Goal: Check status: Check status

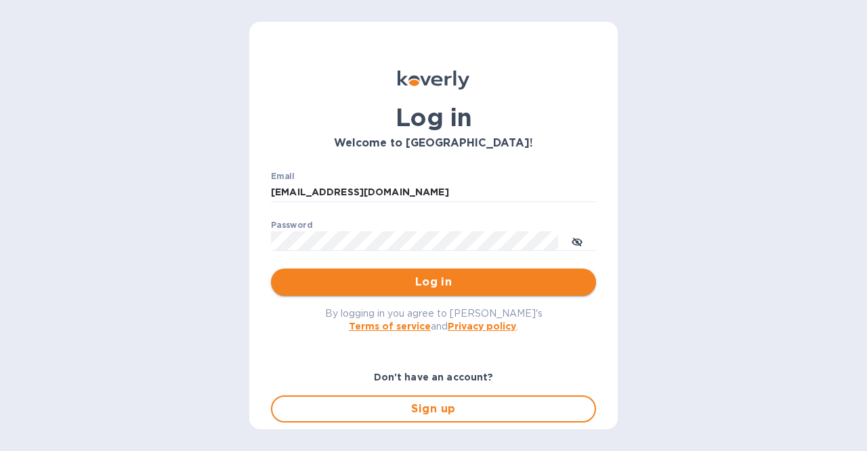
click at [415, 277] on span "Log in" at bounding box center [434, 282] width 304 height 16
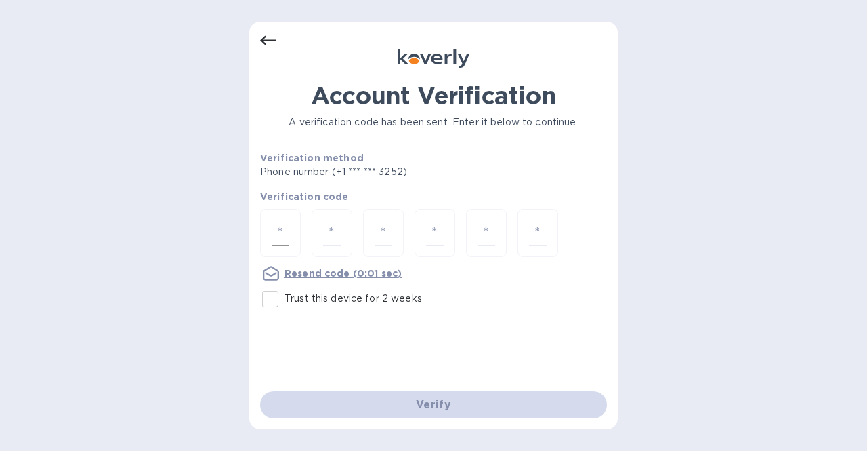
click at [281, 234] on input "number" at bounding box center [281, 232] width 18 height 25
type input "6"
type input "7"
type input "8"
type input "2"
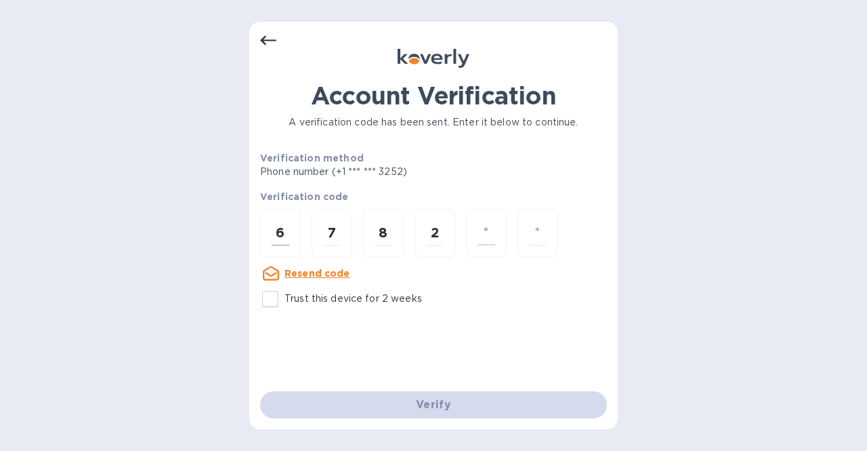
type input "9"
type input "2"
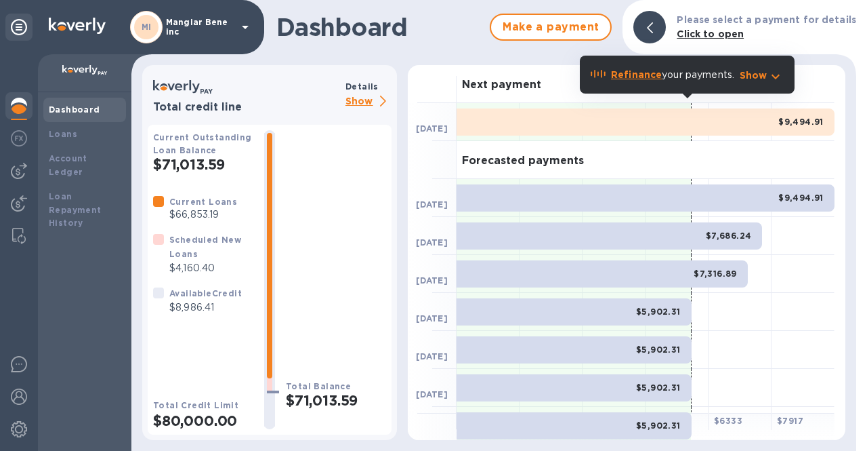
click at [367, 104] on p "Show" at bounding box center [369, 101] width 46 height 17
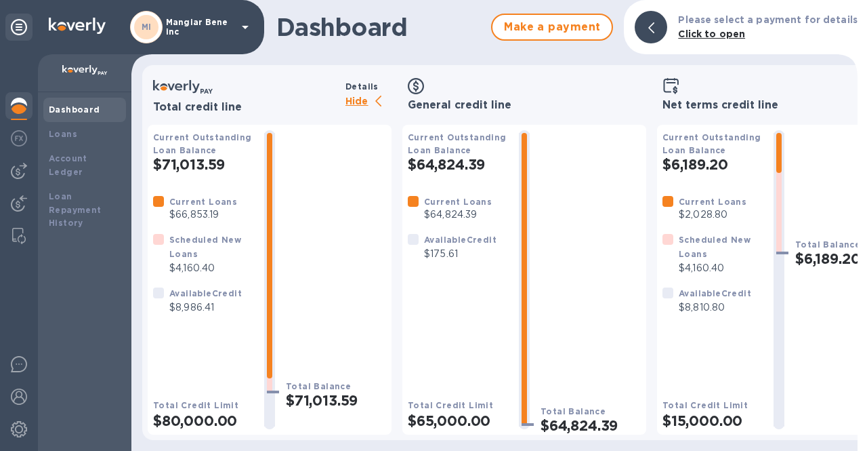
click at [355, 102] on p "Hide" at bounding box center [369, 101] width 46 height 17
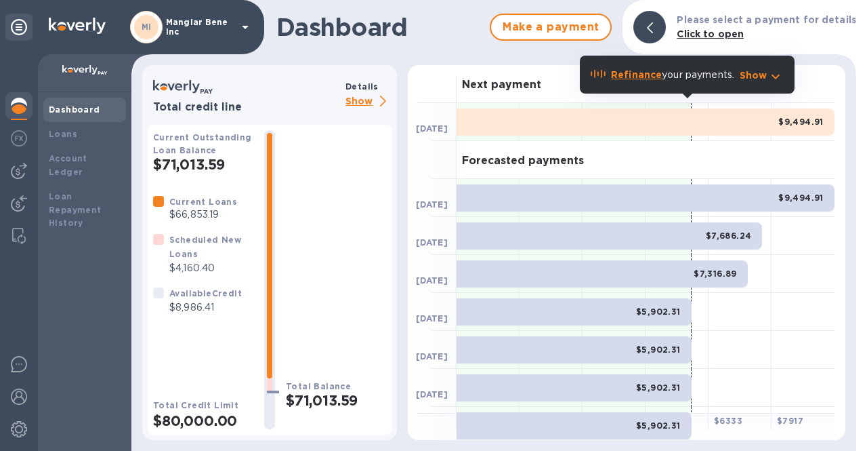
click at [245, 27] on icon at bounding box center [245, 27] width 7 height 3
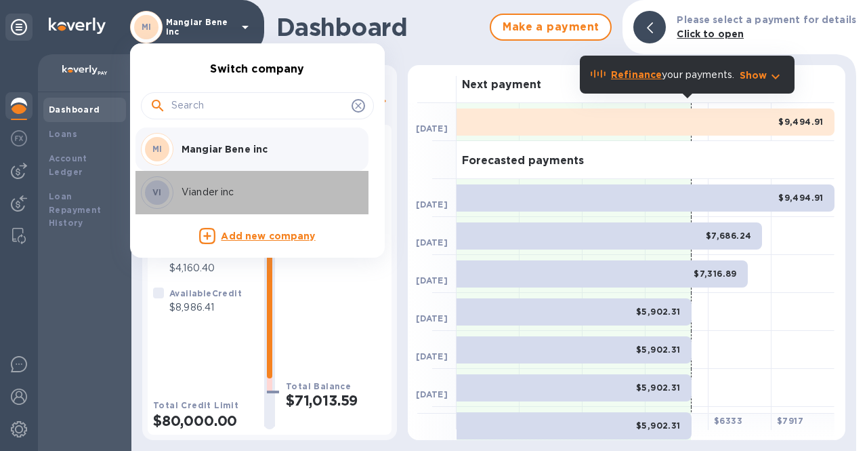
click at [215, 189] on p "Viander inc" at bounding box center [267, 192] width 171 height 14
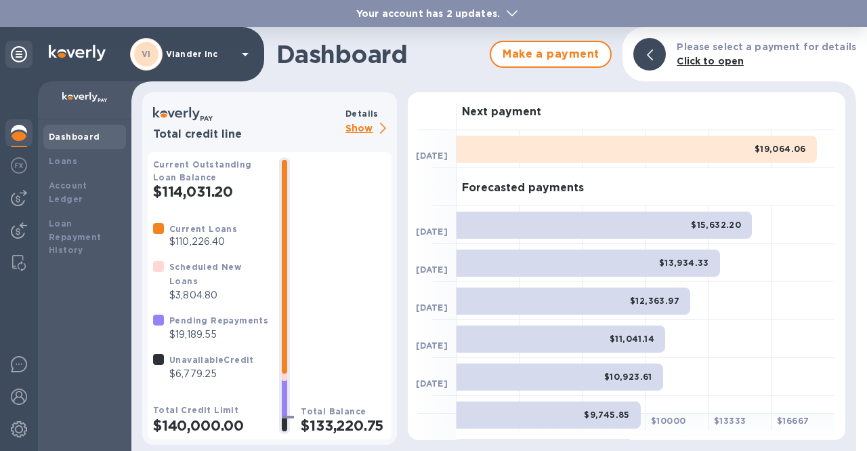
click at [359, 129] on p "Show" at bounding box center [369, 129] width 46 height 17
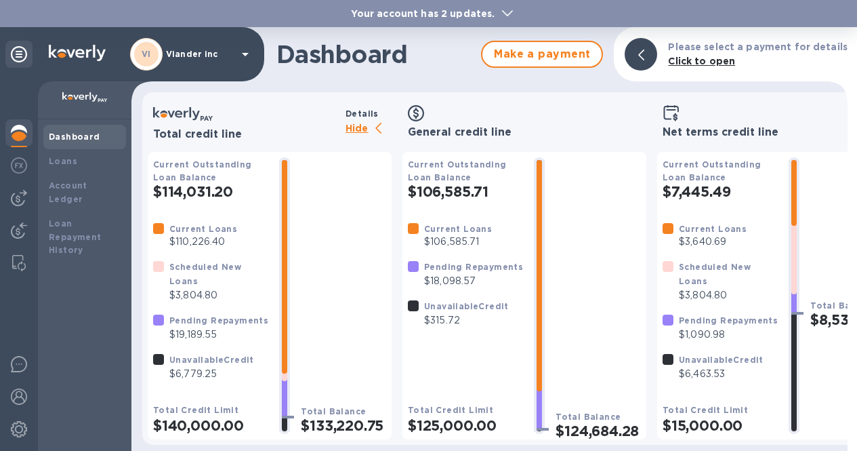
click at [503, 12] on icon at bounding box center [507, 13] width 11 height 6
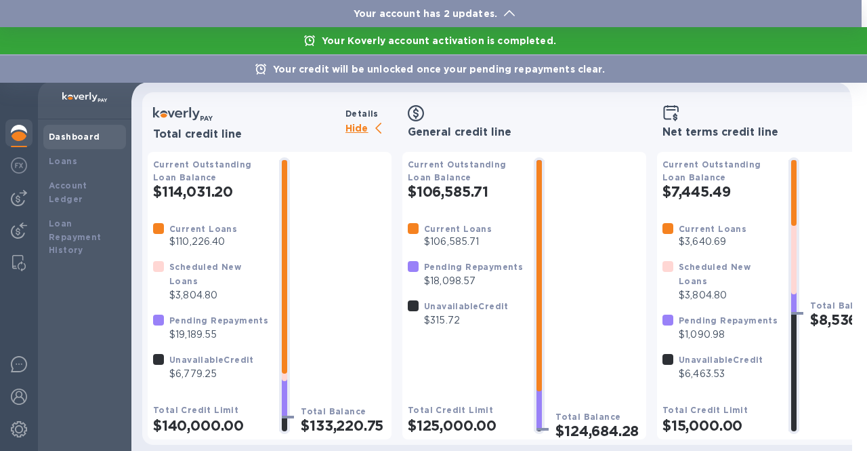
click at [18, 140] on div at bounding box center [433, 225] width 867 height 451
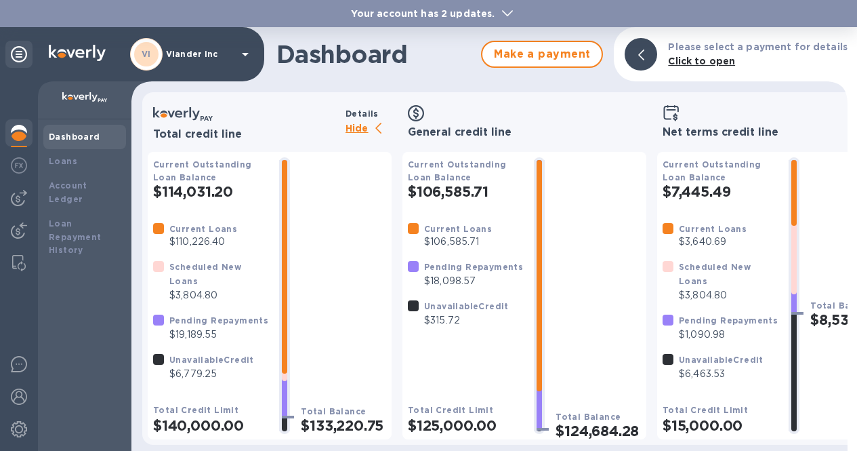
click at [242, 51] on icon at bounding box center [245, 54] width 16 height 16
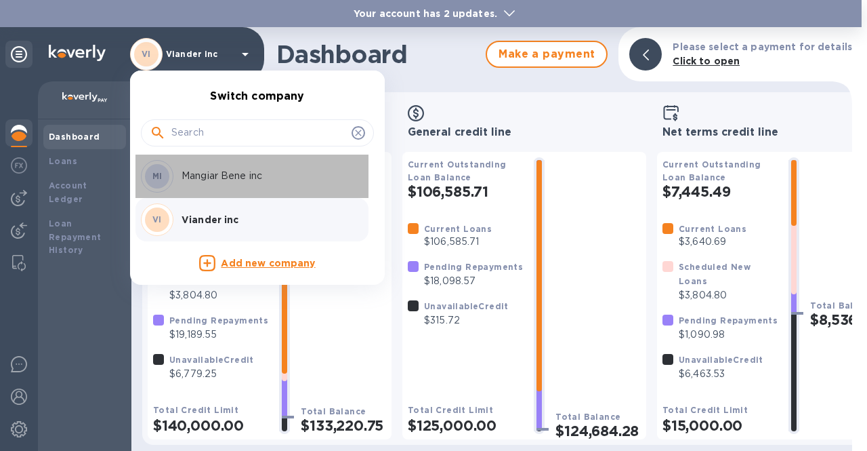
click at [210, 186] on div "MI Mangiar Bene inc" at bounding box center [246, 176] width 211 height 33
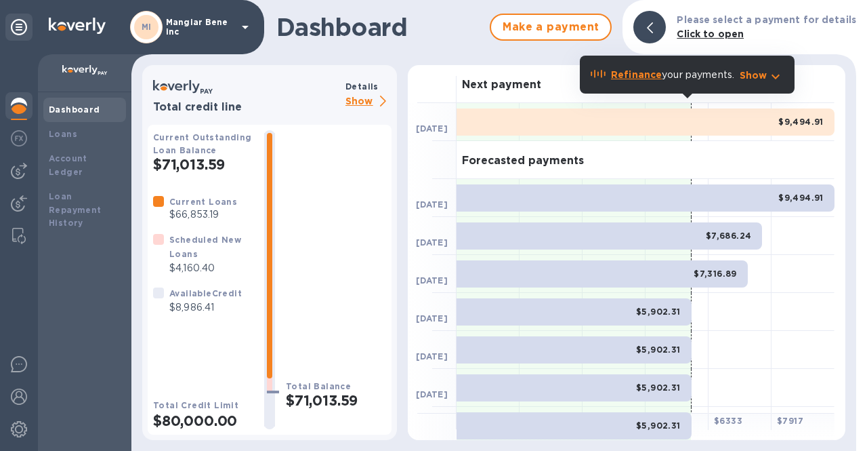
click at [360, 104] on p "Show" at bounding box center [369, 101] width 46 height 17
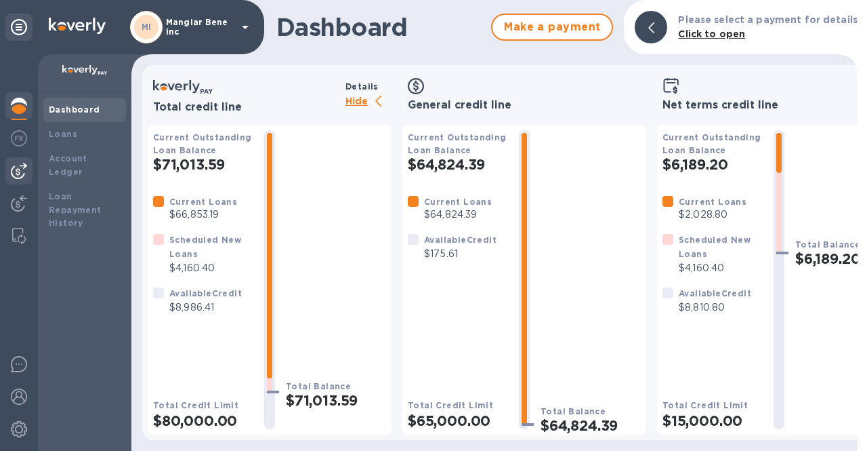
click at [18, 173] on img at bounding box center [19, 171] width 16 height 16
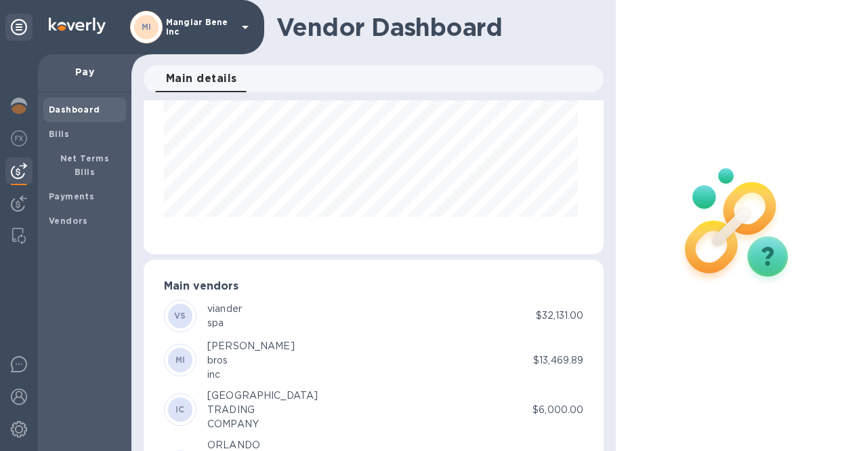
scroll to position [58, 0]
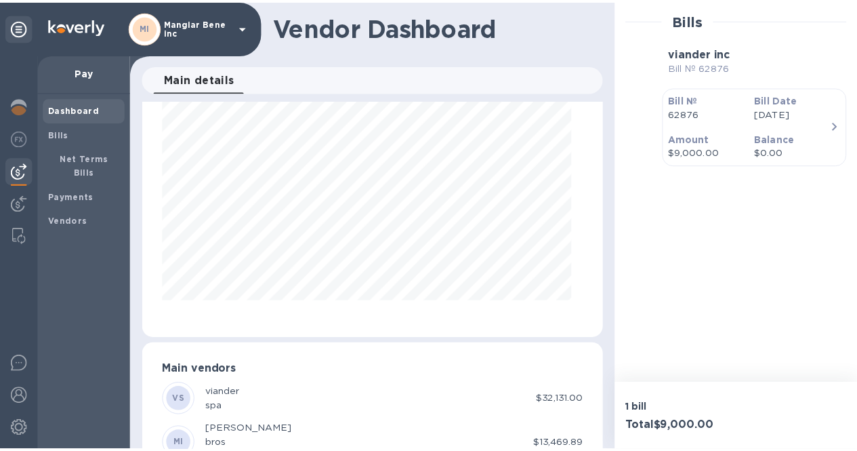
scroll to position [677186, 677018]
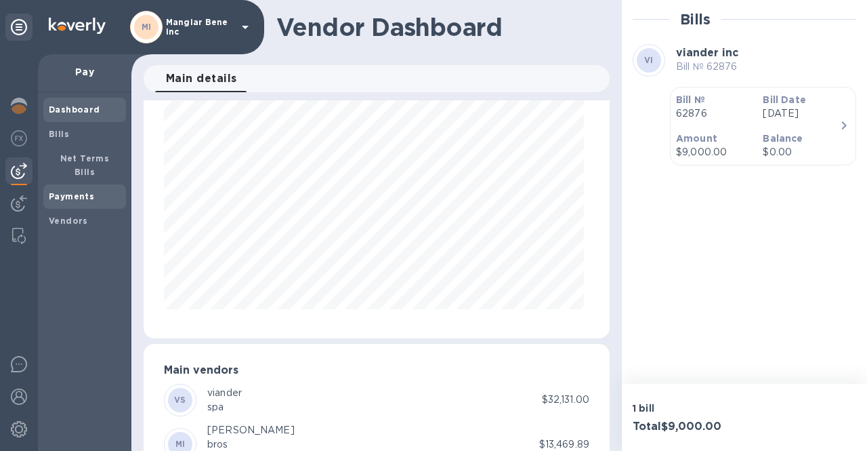
click at [60, 191] on b "Payments" at bounding box center [71, 196] width 45 height 10
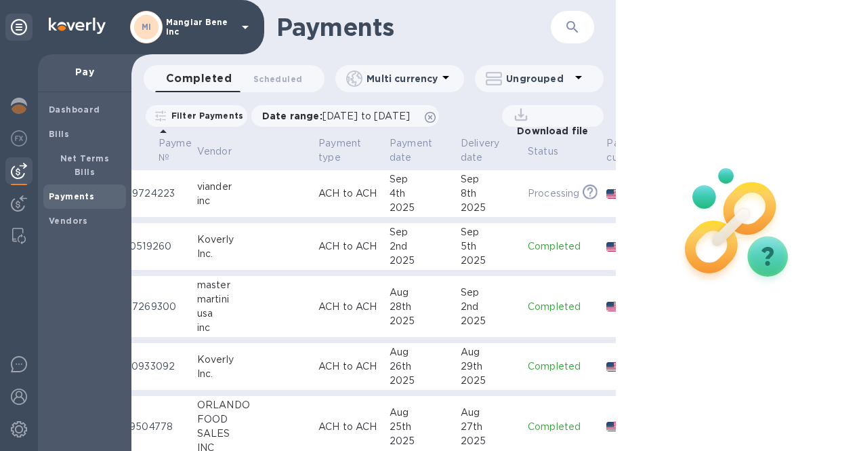
scroll to position [0, 24]
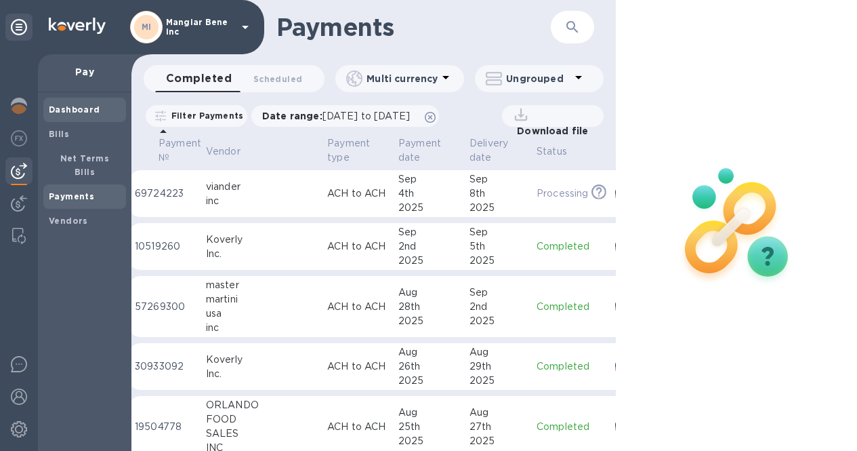
click at [87, 111] on b "Dashboard" at bounding box center [74, 109] width 51 height 10
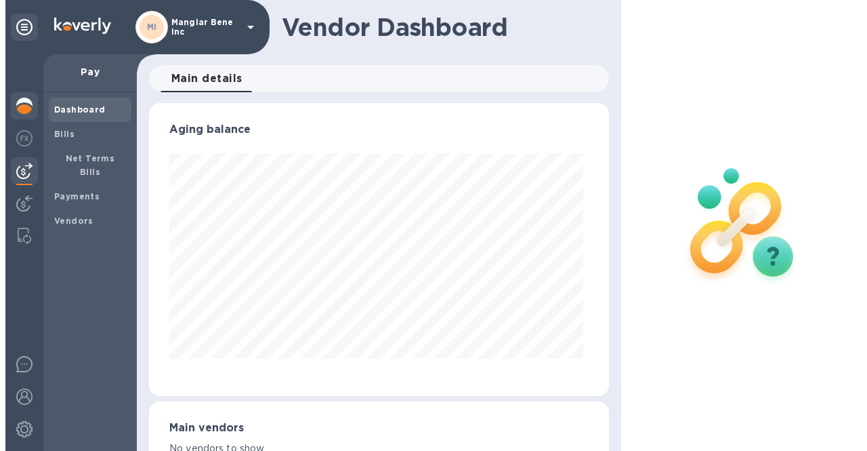
scroll to position [293, 455]
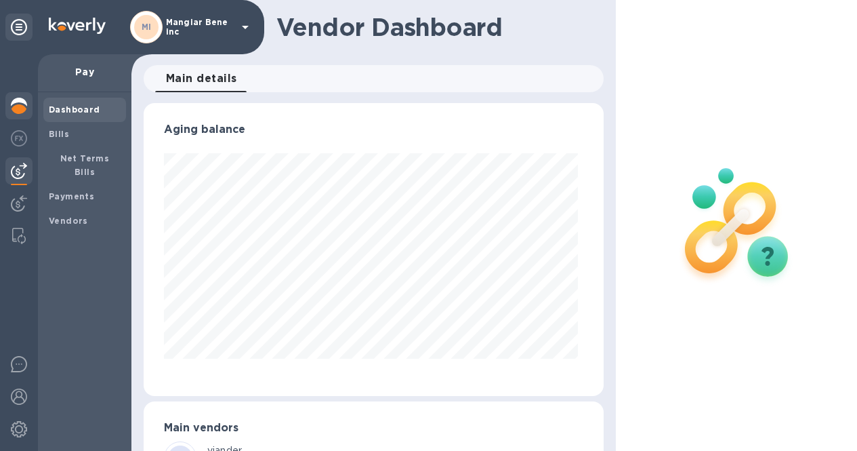
click at [19, 108] on img at bounding box center [19, 106] width 16 height 16
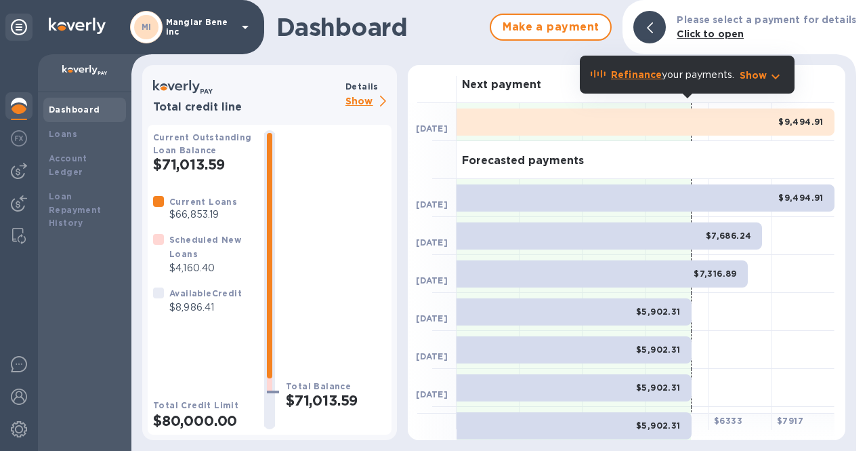
click at [243, 28] on icon at bounding box center [245, 27] width 16 height 16
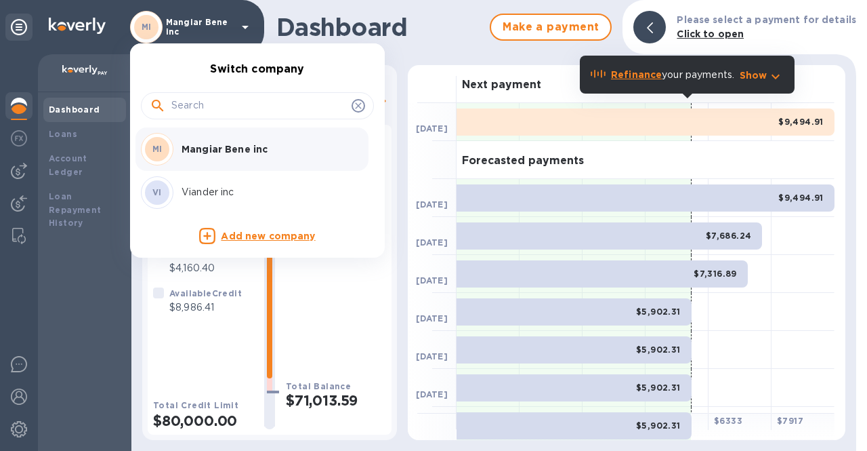
click at [214, 188] on p "Viander inc" at bounding box center [267, 192] width 171 height 14
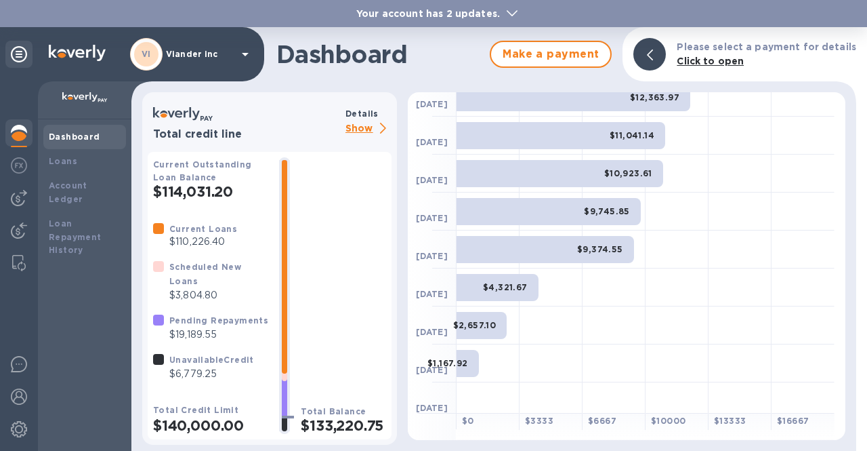
scroll to position [211, 0]
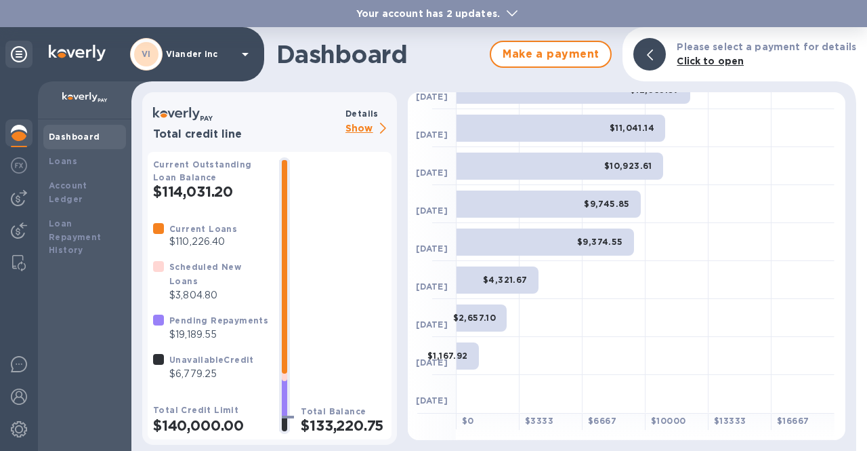
click at [496, 16] on b "Your account has 2 updates." at bounding box center [428, 13] width 144 height 11
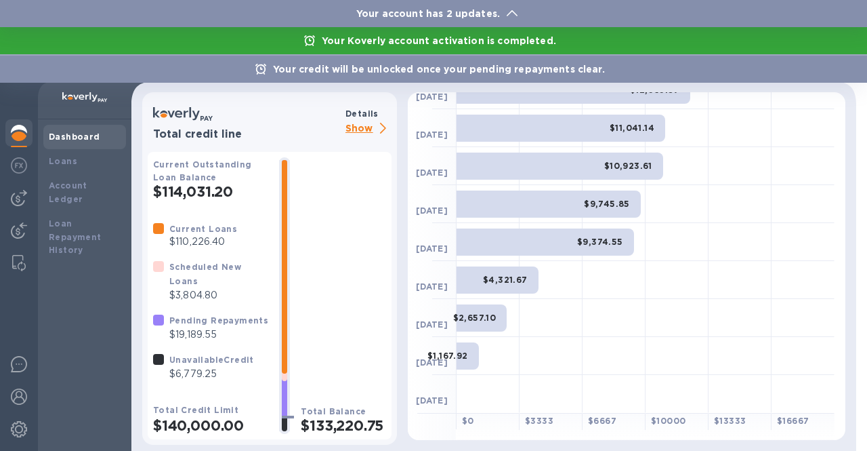
click at [496, 16] on b "Your account has 2 updates." at bounding box center [428, 13] width 144 height 11
